Goal: Task Accomplishment & Management: Manage account settings

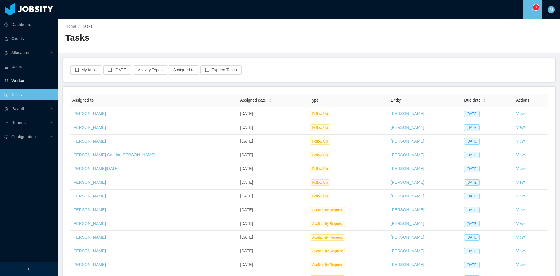
click at [20, 82] on link "Workers" at bounding box center [28, 81] width 49 height 12
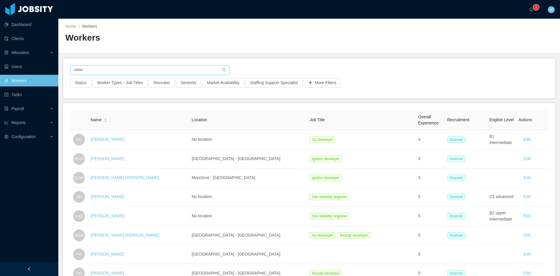
click at [87, 71] on input "text" at bounding box center [149, 69] width 159 height 9
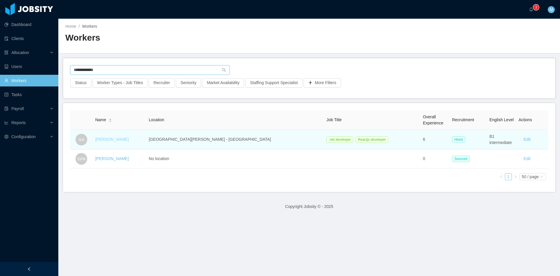
type input "**********"
click at [117, 139] on link "Gabriel Abreu" at bounding box center [112, 139] width 34 height 5
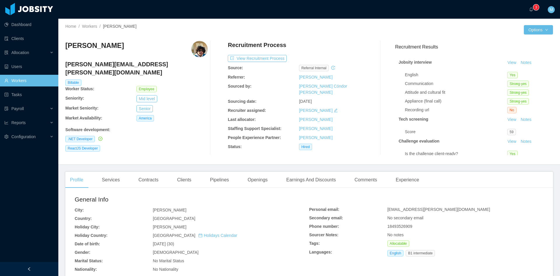
click at [114, 169] on main "Home / Workers / Gabriel Abreu / Options Gabriel Abreu gabriel.abreu@jobsity.co…" at bounding box center [309, 147] width 502 height 257
click at [112, 177] on div "Services" at bounding box center [110, 180] width 27 height 16
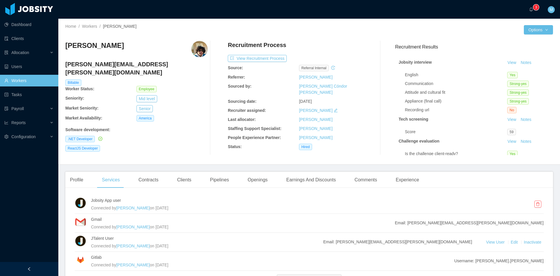
scroll to position [48, 0]
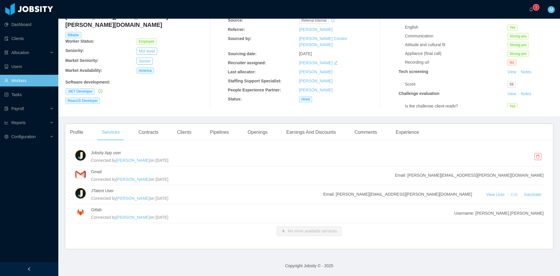
click at [511, 193] on link "Edit" at bounding box center [515, 194] width 8 height 5
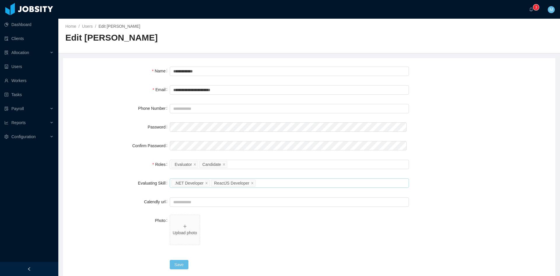
click at [269, 183] on div "Select Job Titles .NET Developer ReactJS Developer" at bounding box center [289, 183] width 234 height 9
type input "****"
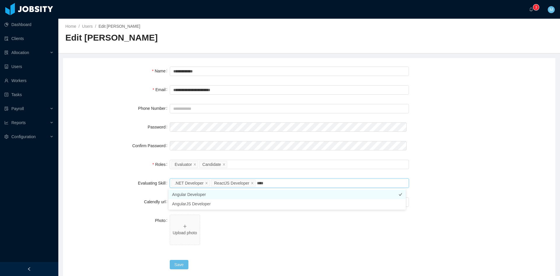
click at [186, 194] on li "Angular Developer" at bounding box center [287, 194] width 237 height 9
click at [181, 263] on button "Save" at bounding box center [179, 264] width 19 height 9
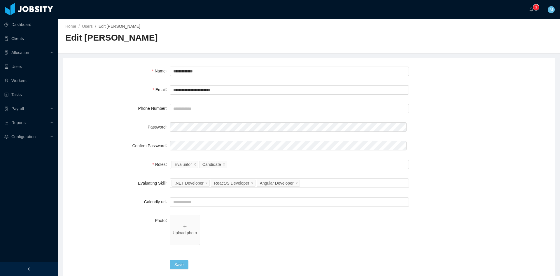
click at [534, 8] on sup "0 1 2 3 4 5 6 7 8 9 0 1 2 3 4 5 6 7 8 9 0 1 2 3 4 5 6 7 8 9" at bounding box center [536, 7] width 6 height 6
